Goal: Transaction & Acquisition: Purchase product/service

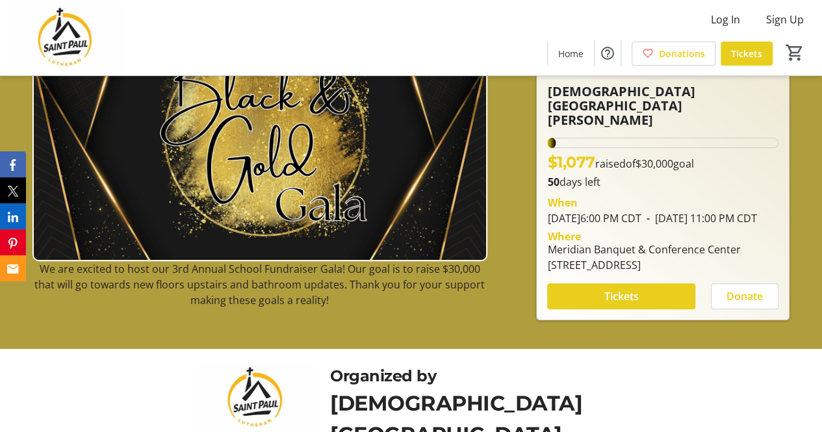
scroll to position [155, 0]
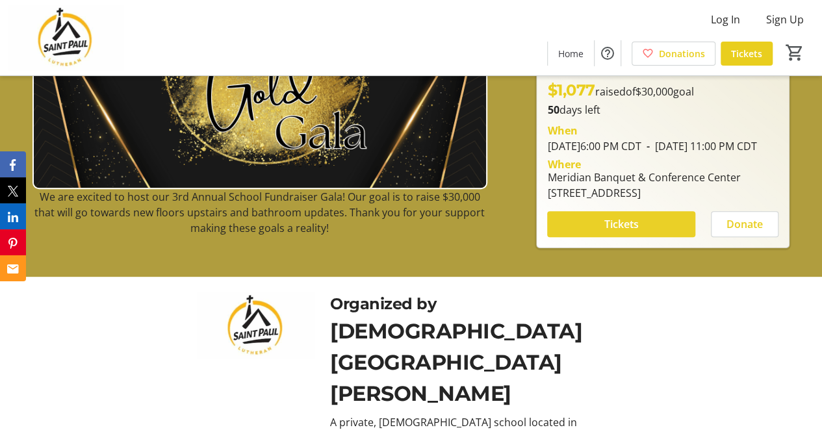
click at [604, 226] on span "Tickets" at bounding box center [621, 224] width 34 height 16
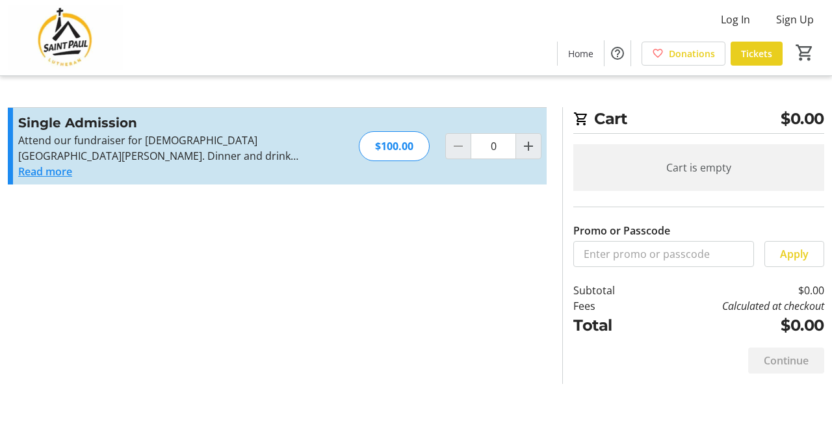
click at [57, 173] on button "Read more" at bounding box center [45, 172] width 54 height 16
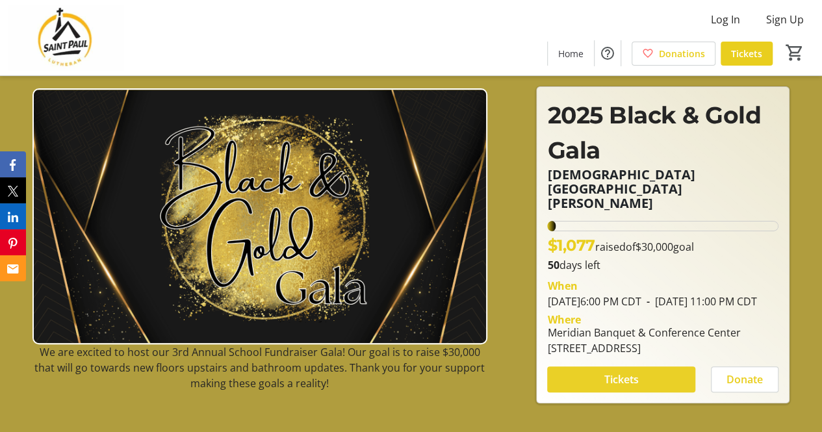
click at [663, 240] on span "$30,000" at bounding box center [654, 247] width 38 height 14
click at [680, 52] on span "Donations" at bounding box center [682, 54] width 46 height 14
